Goal: Task Accomplishment & Management: Use online tool/utility

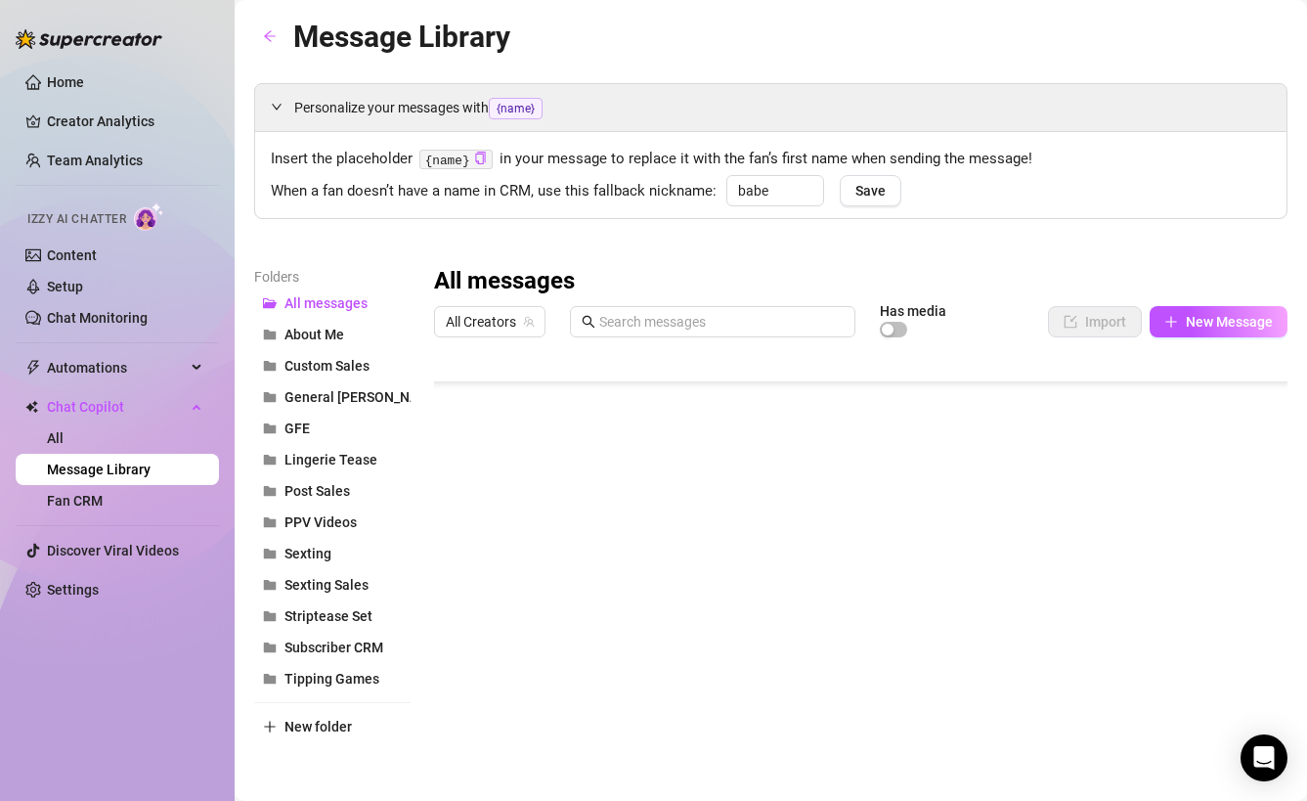
scroll to position [5515, 0]
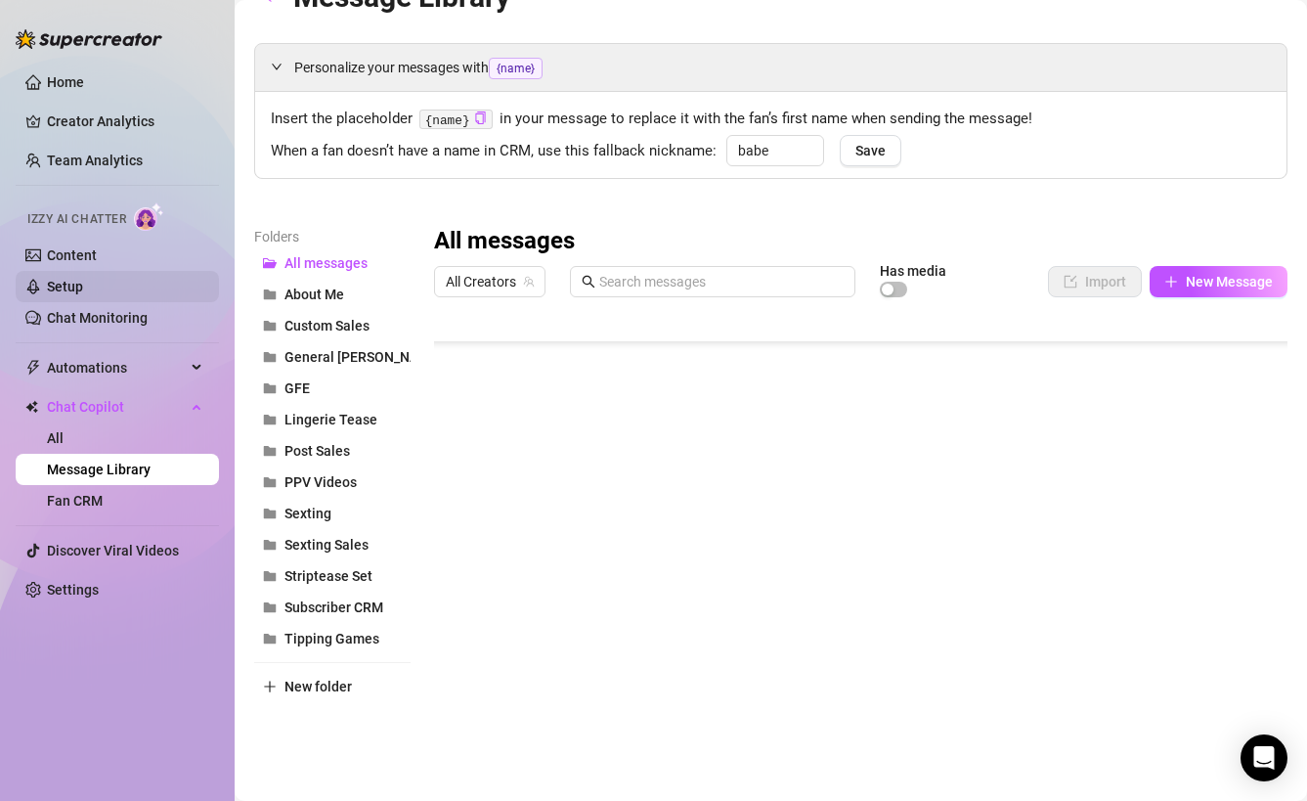
click at [83, 282] on link "Setup" at bounding box center [65, 287] width 36 height 16
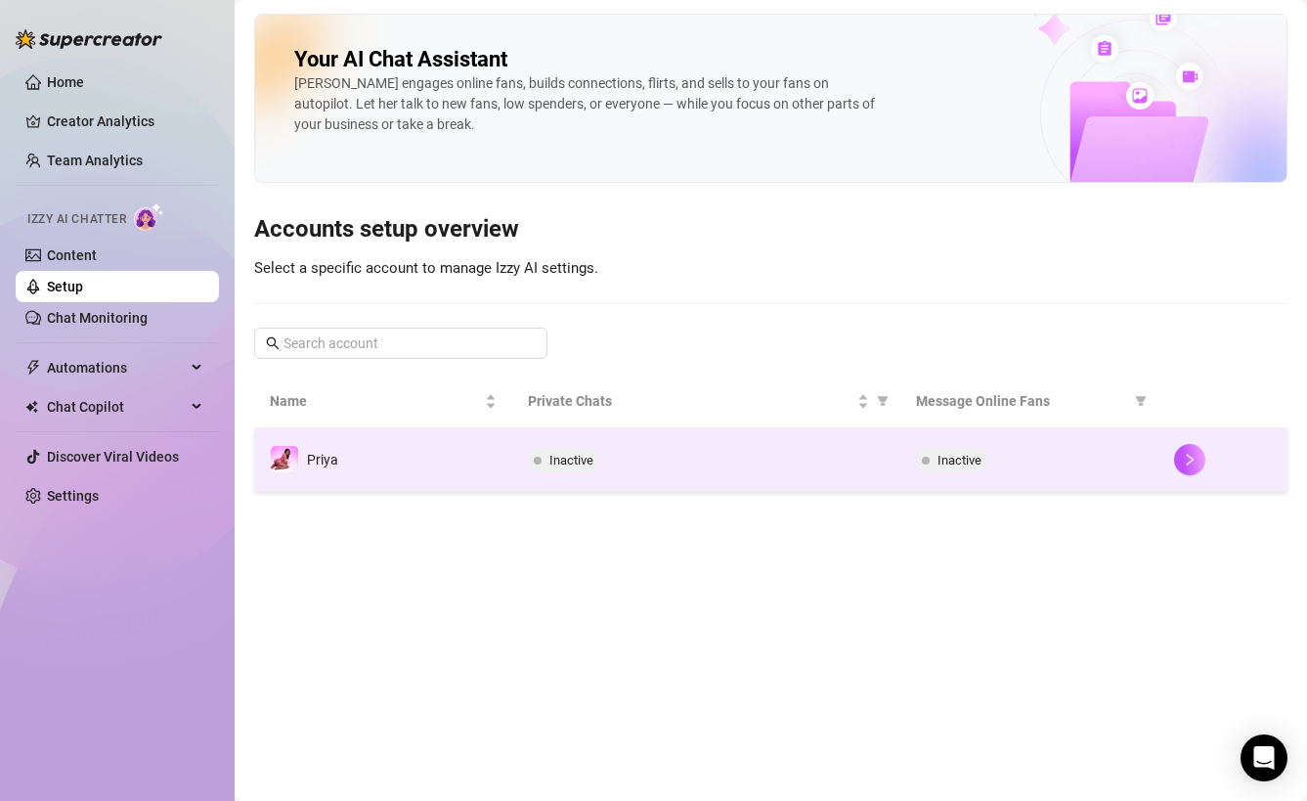
click at [382, 472] on td "Priya" at bounding box center [383, 460] width 258 height 64
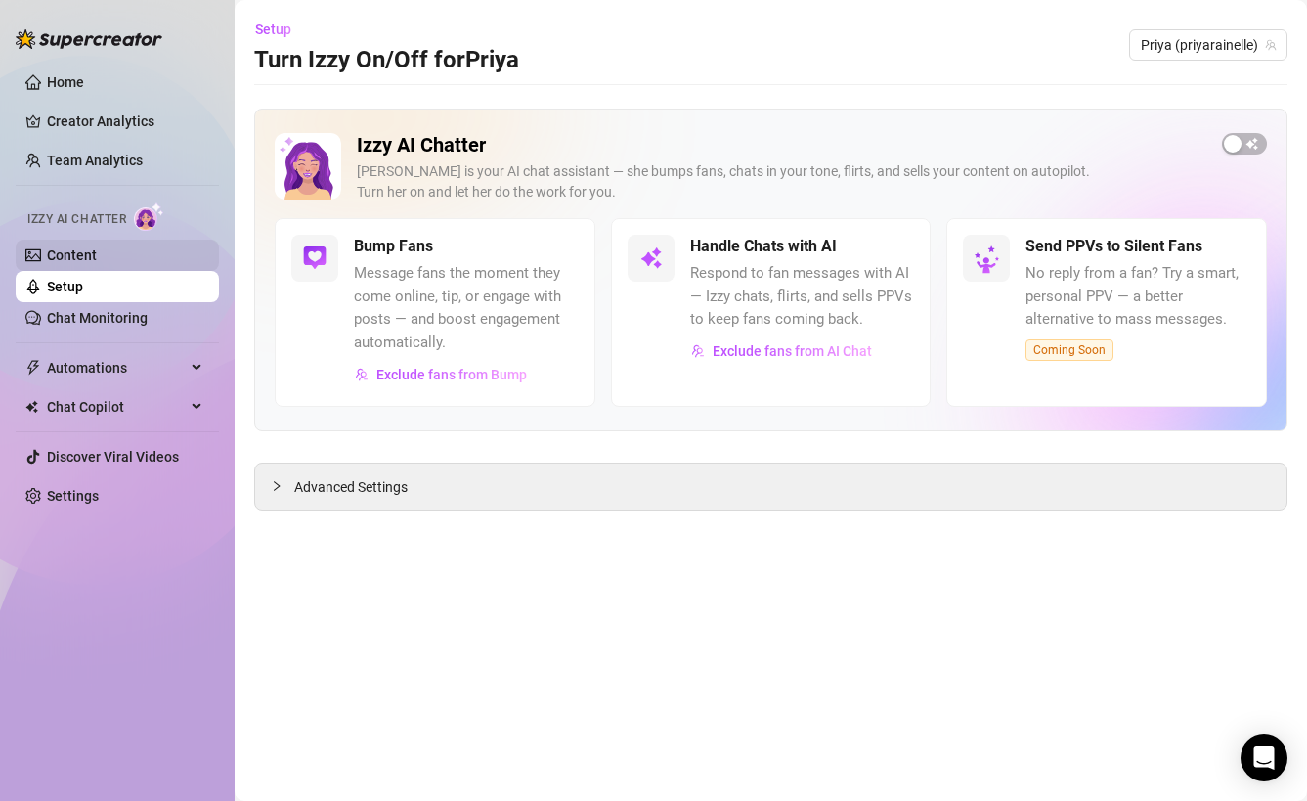
click at [97, 258] on link "Content" at bounding box center [72, 255] width 50 height 16
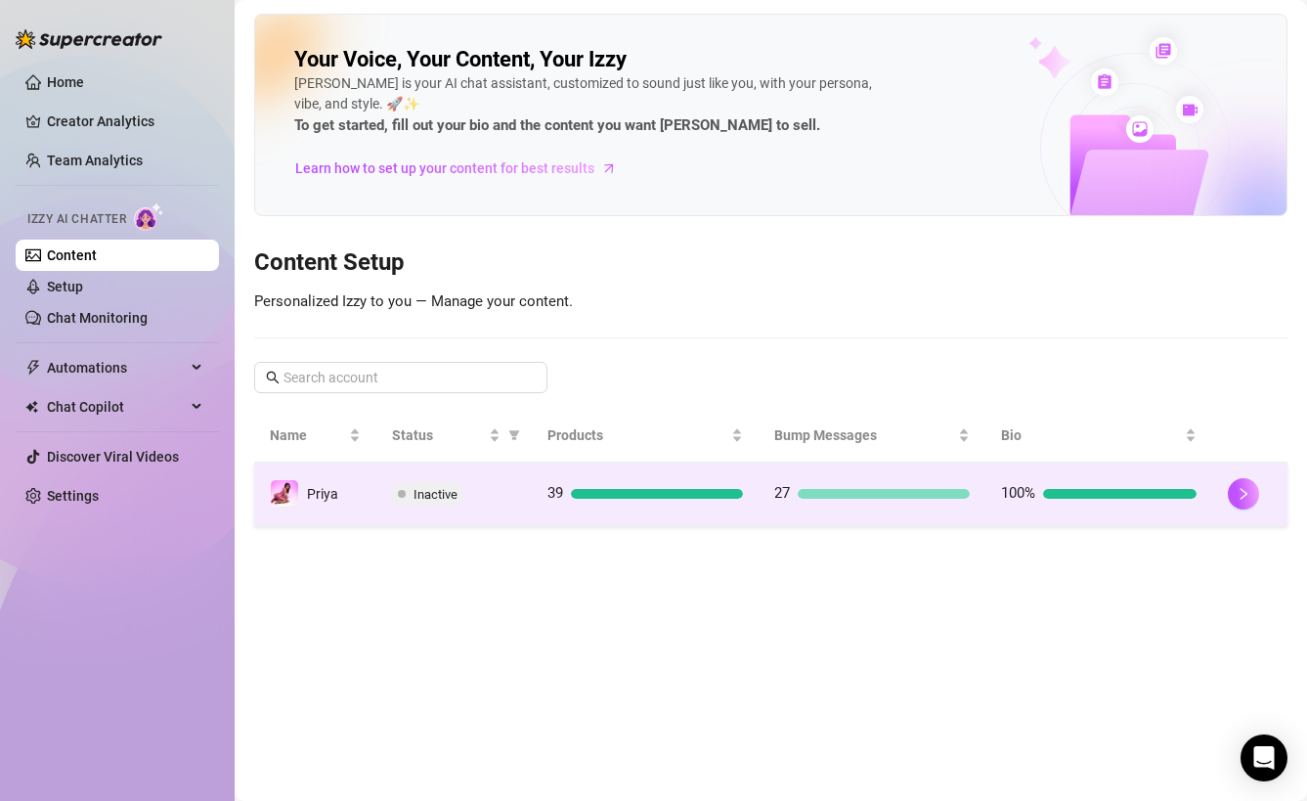
click at [535, 480] on td "39" at bounding box center [645, 495] width 227 height 64
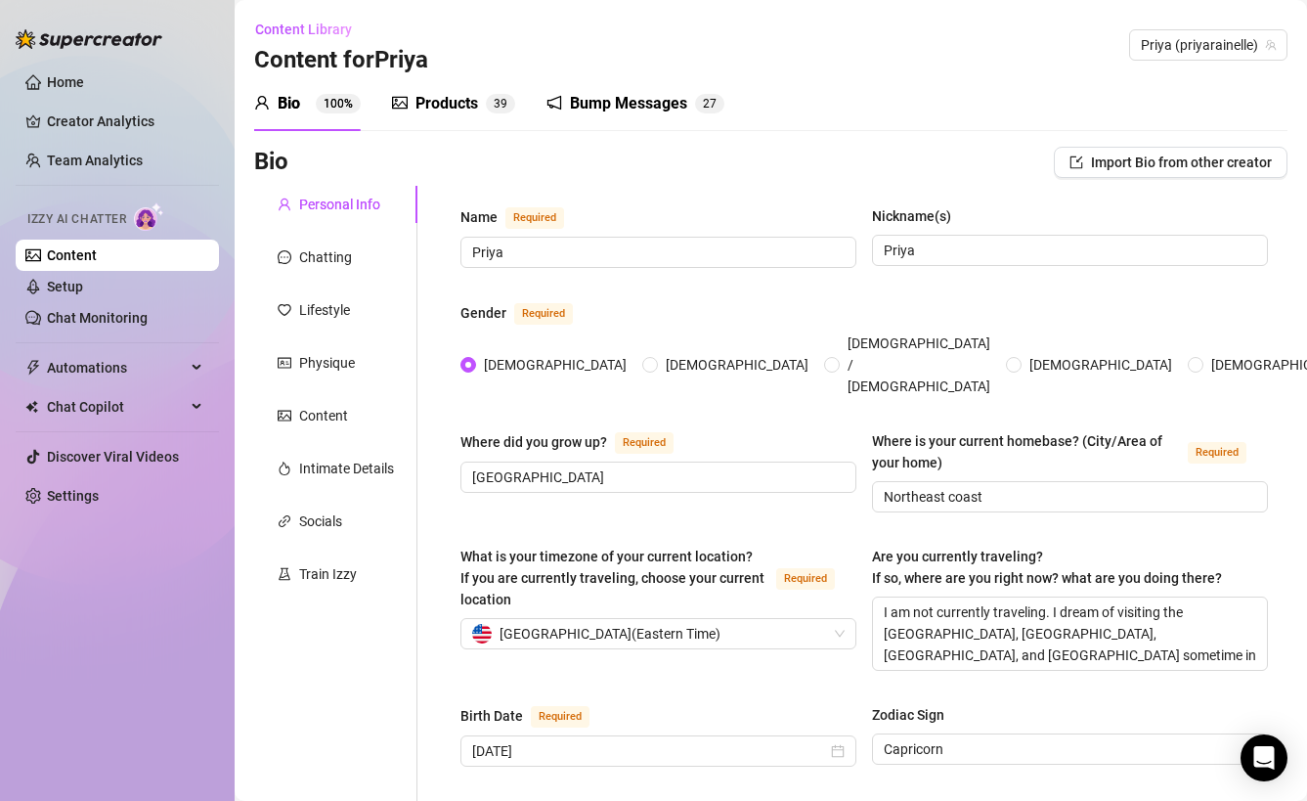
click at [615, 109] on div "Bump Messages" at bounding box center [628, 103] width 117 height 23
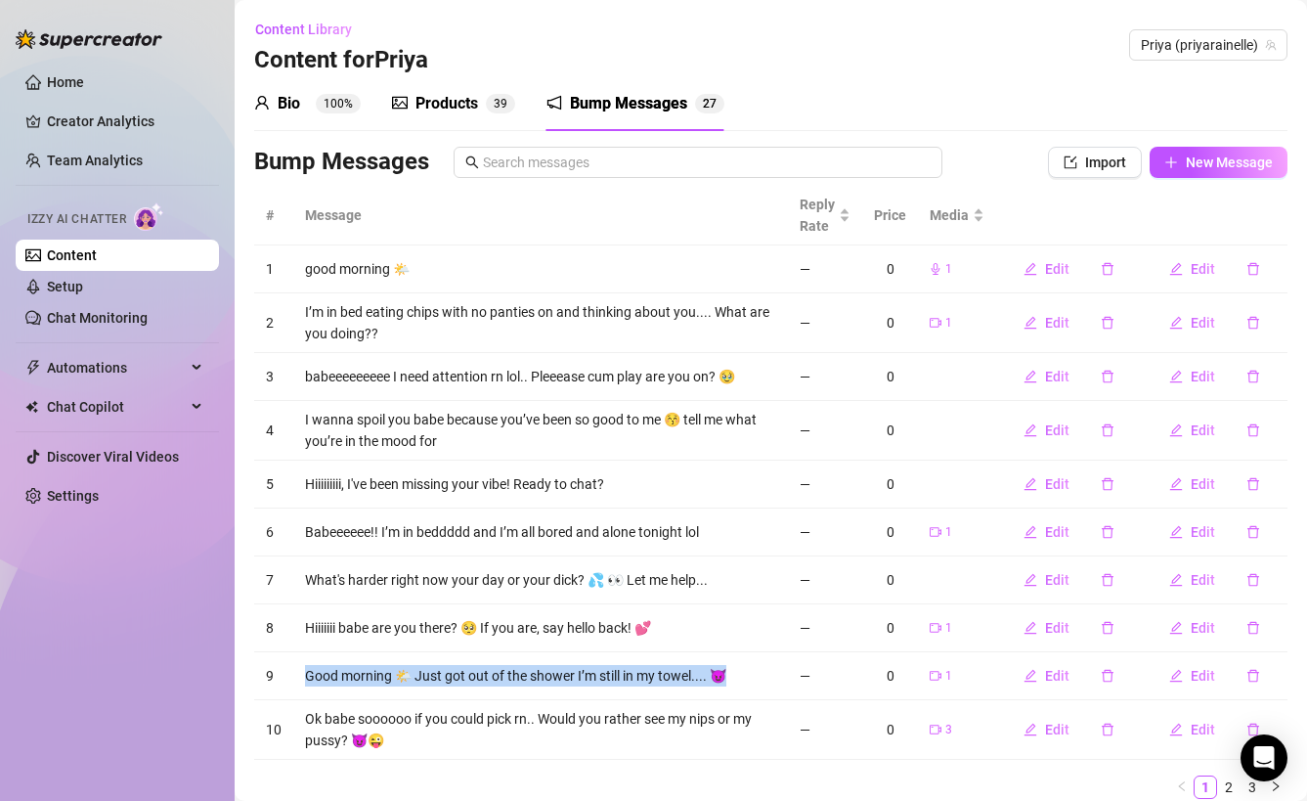
drag, startPoint x: 771, startPoint y: 685, endPoint x: 306, endPoint y: 672, distance: 464.7
click at [306, 672] on td "Good morning 🌤️ Just got out of the shower I’m still in my towel.... 😈" at bounding box center [540, 676] width 495 height 48
copy td "Good morning 🌤️ Just got out of the shower I’m still in my towel.... 😈"
